Goal: Find specific page/section

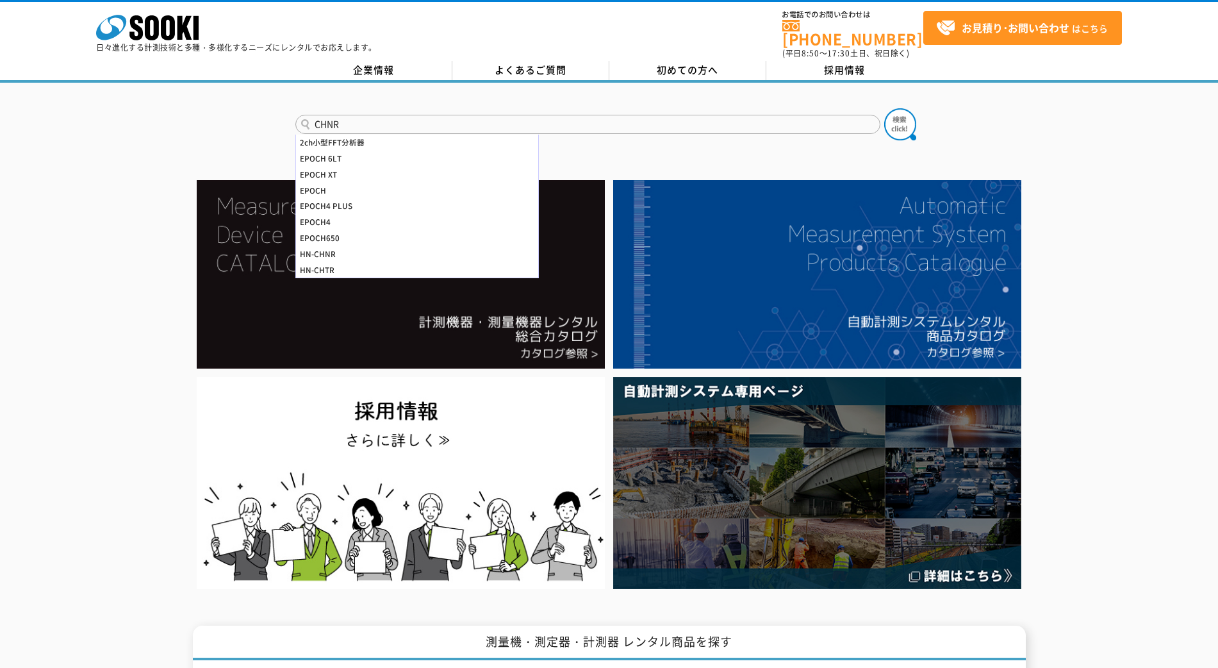
type input "CHNR"
click at [884, 108] on button at bounding box center [900, 124] width 32 height 32
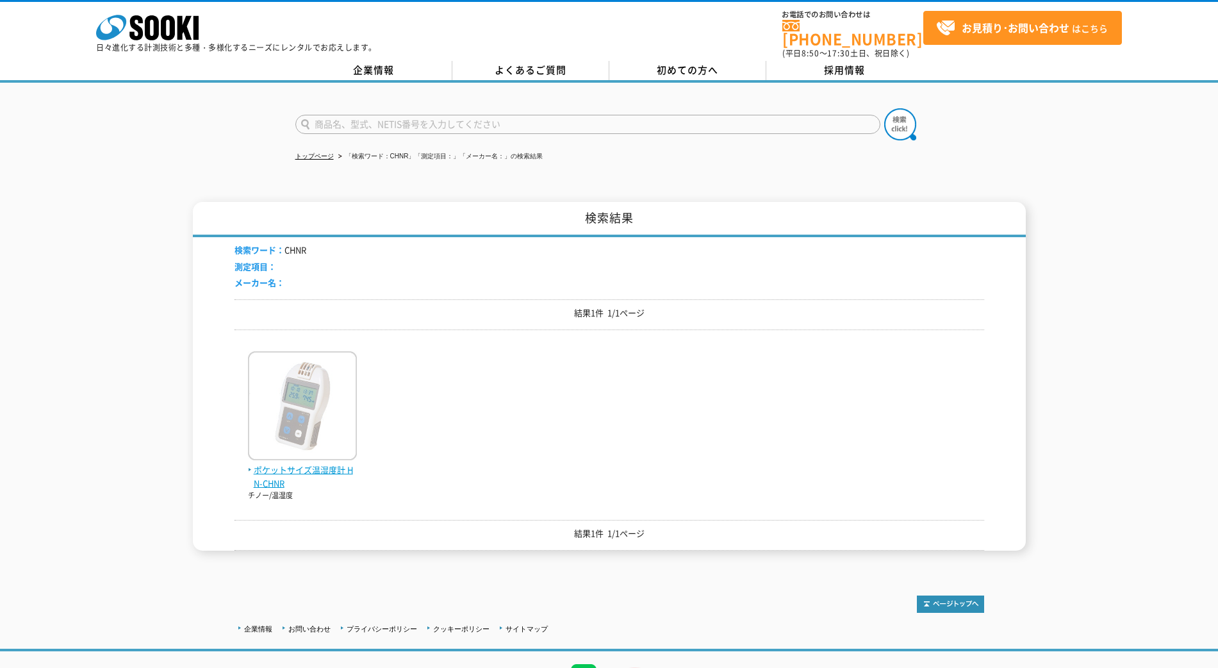
click at [308, 389] on img at bounding box center [302, 407] width 109 height 112
